Goal: Information Seeking & Learning: Learn about a topic

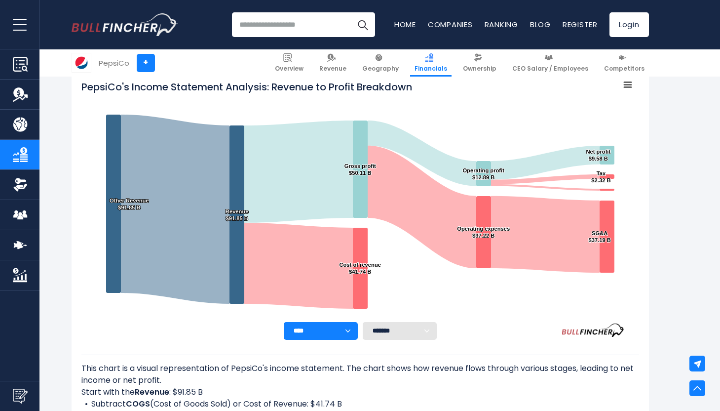
scroll to position [149, 0]
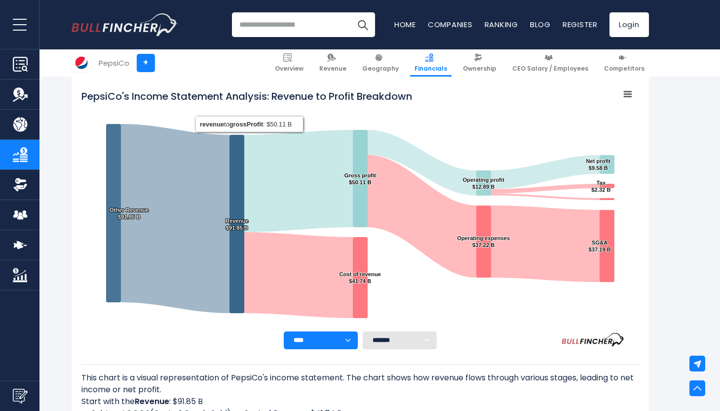
click at [280, 21] on input "search" at bounding box center [303, 24] width 143 height 25
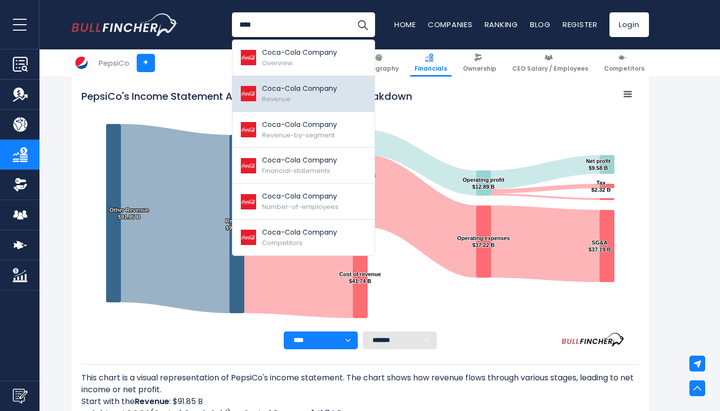
type input "****"
click at [278, 83] on p "Coca-Cola Company" at bounding box center [299, 88] width 75 height 10
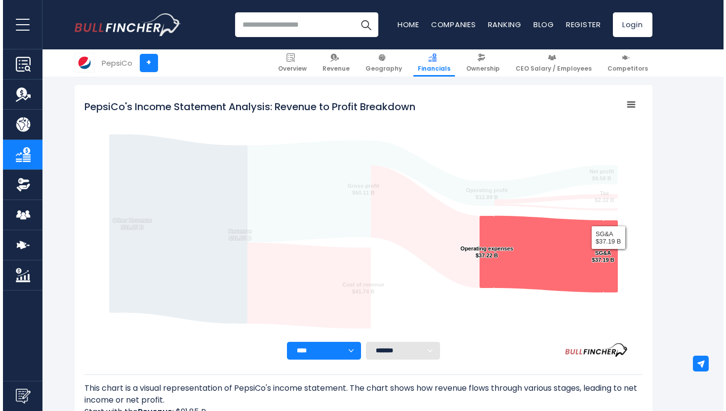
scroll to position [138, 0]
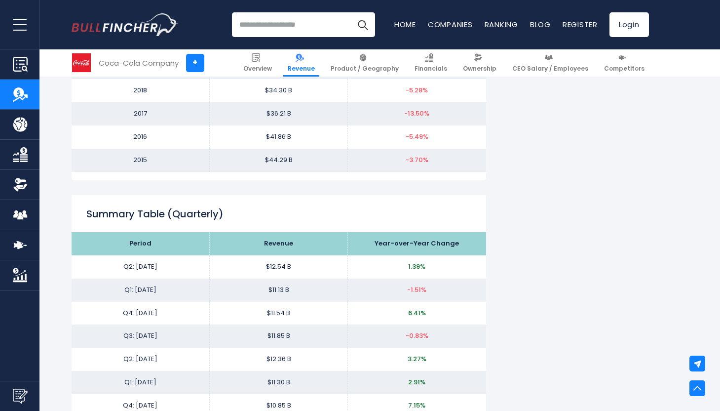
scroll to position [1258, 0]
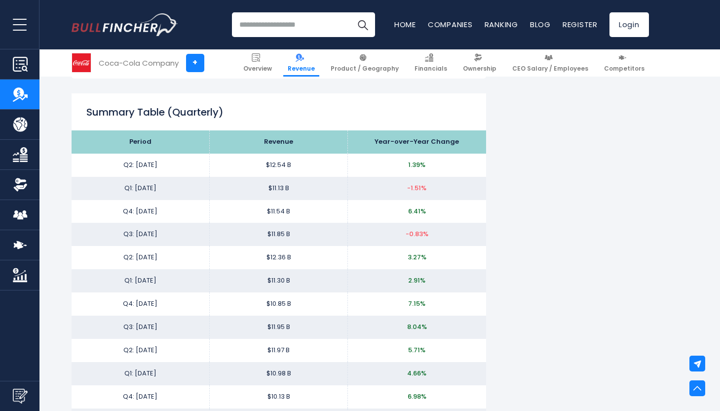
click at [273, 24] on input "search" at bounding box center [303, 24] width 143 height 25
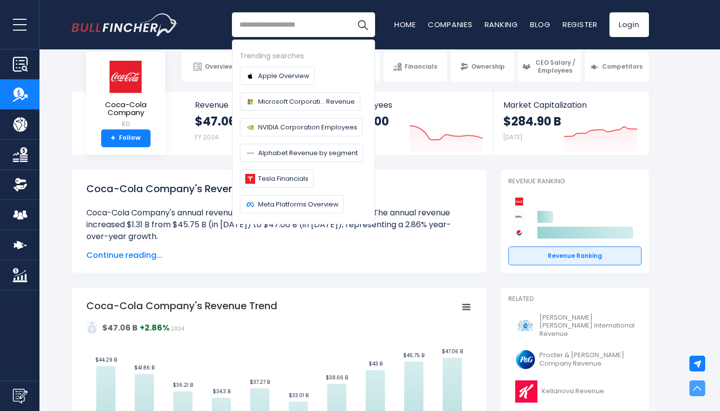
scroll to position [0, 0]
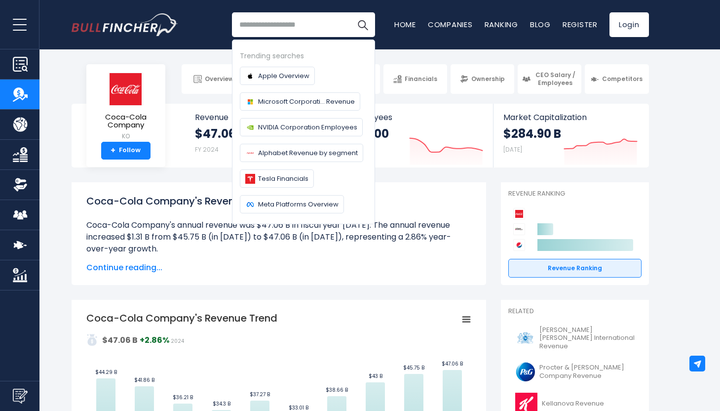
click at [127, 235] on li "Coca-Cola Company's annual revenue was $47.06 B in fiscal year 2024. The annual…" at bounding box center [278, 237] width 385 height 36
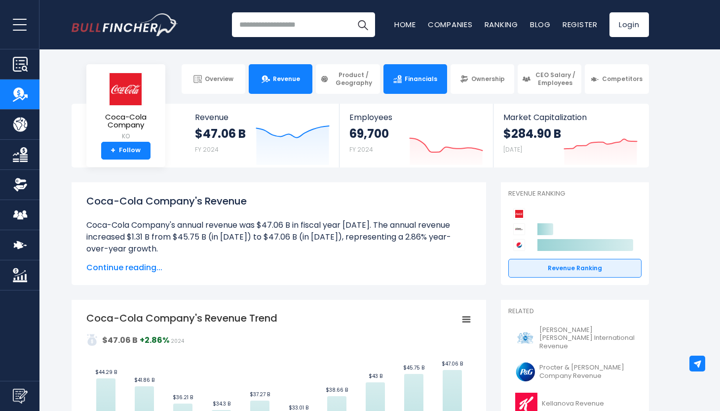
click at [402, 83] on link "Financials" at bounding box center [416, 79] width 64 height 30
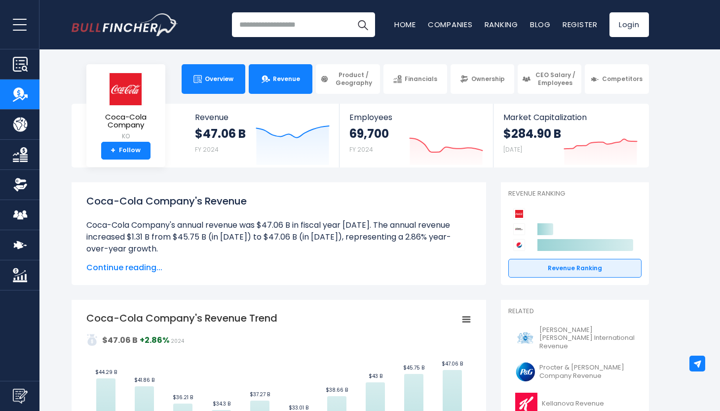
click at [204, 75] on link "Overview" at bounding box center [214, 79] width 64 height 30
click at [228, 77] on span "Overview" at bounding box center [219, 79] width 29 height 8
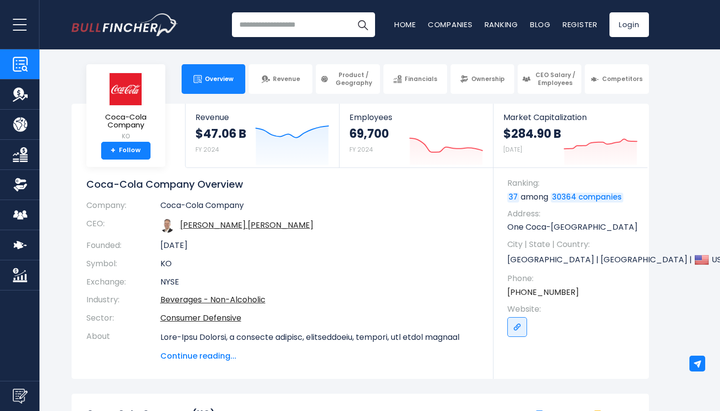
click at [274, 34] on input "search" at bounding box center [303, 24] width 143 height 25
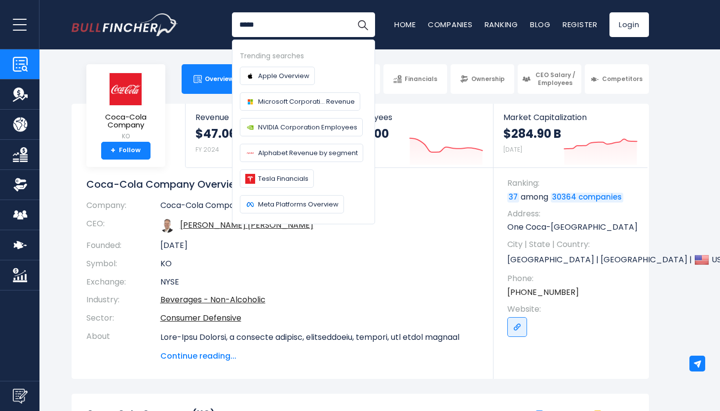
type input "*****"
click at [350, 12] on button "Search" at bounding box center [362, 24] width 25 height 25
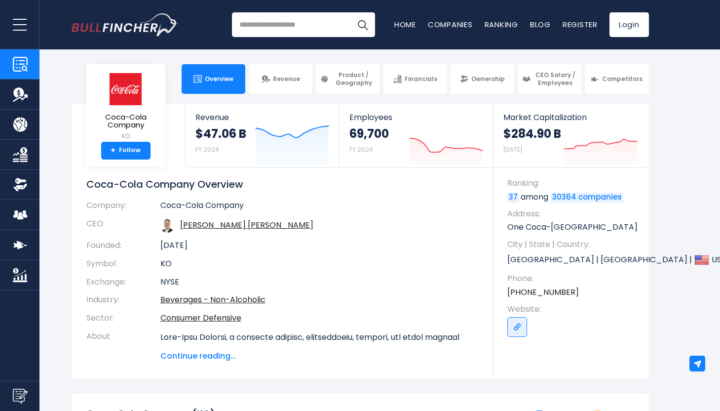
click at [304, 29] on input "search" at bounding box center [303, 24] width 143 height 25
type input "*"
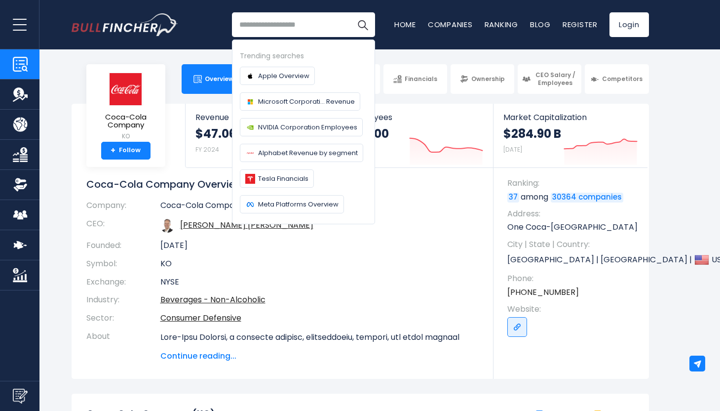
click at [183, 41] on div "Recent searches Trending searches Apple Overview Tesla Financials Home" at bounding box center [361, 24] width 578 height 49
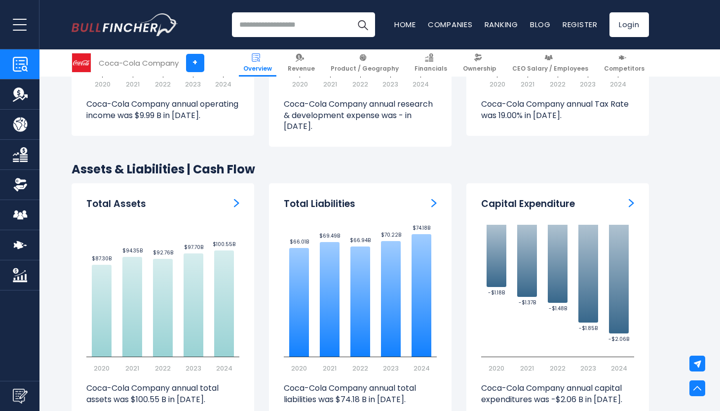
scroll to position [1571, 0]
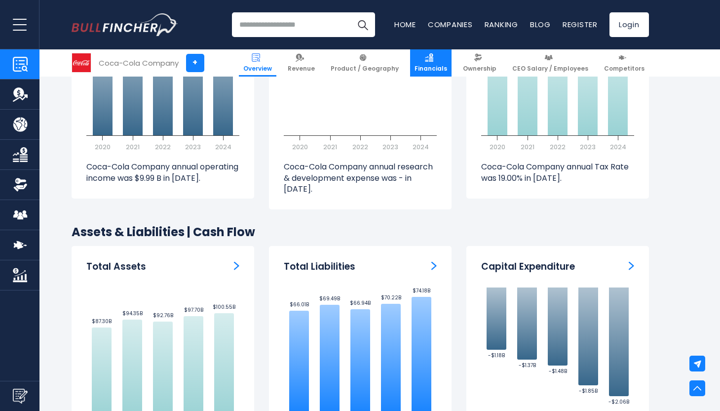
click at [428, 64] on link "Financials" at bounding box center [430, 62] width 41 height 27
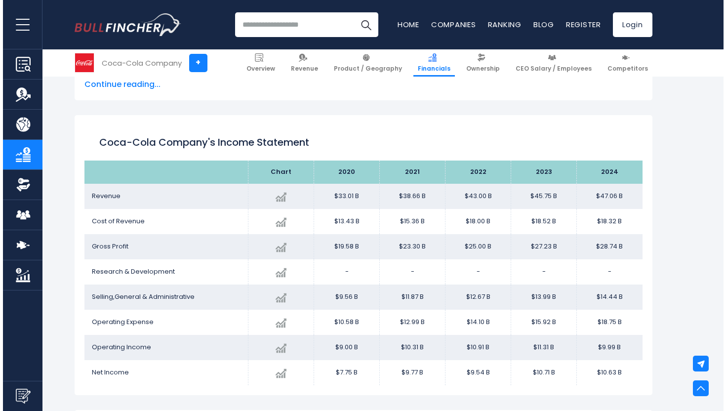
scroll to position [504, 0]
